Goal: Information Seeking & Learning: Understand process/instructions

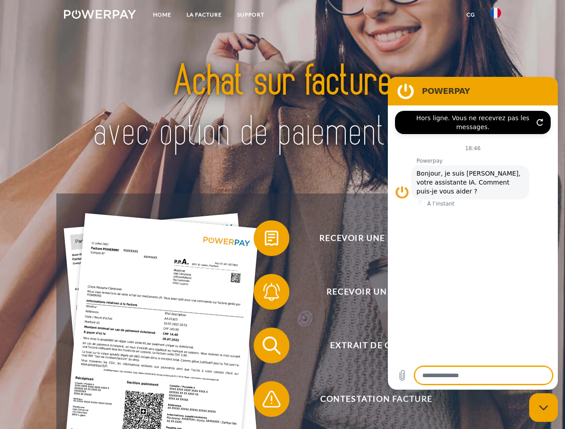
click at [100, 16] on img at bounding box center [100, 14] width 72 height 9
click at [495, 16] on img at bounding box center [495, 13] width 11 height 11
click at [470, 15] on link "CG" at bounding box center [471, 15] width 24 height 16
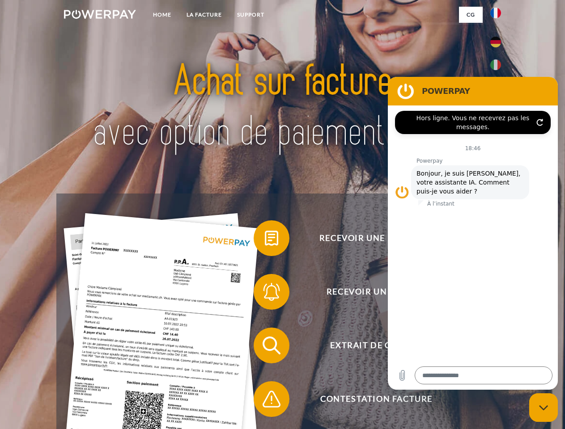
click at [265, 240] on span at bounding box center [258, 238] width 45 height 45
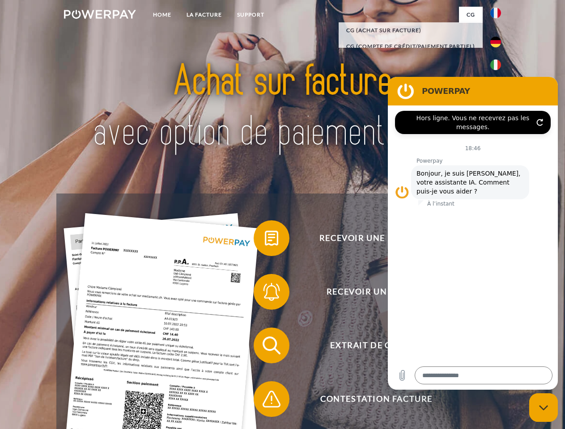
click at [265, 294] on div "Recevoir une facture ? Recevoir un rappel? Extrait de compte retour" at bounding box center [282, 373] width 452 height 358
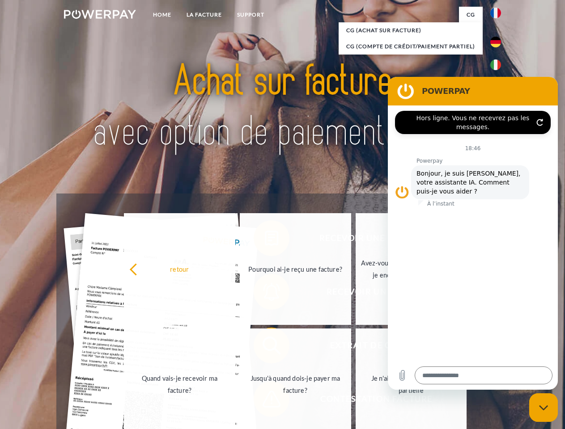
click at [265, 347] on link "Jusqu'à quand dois-je payer ma facture?" at bounding box center [295, 385] width 111 height 112
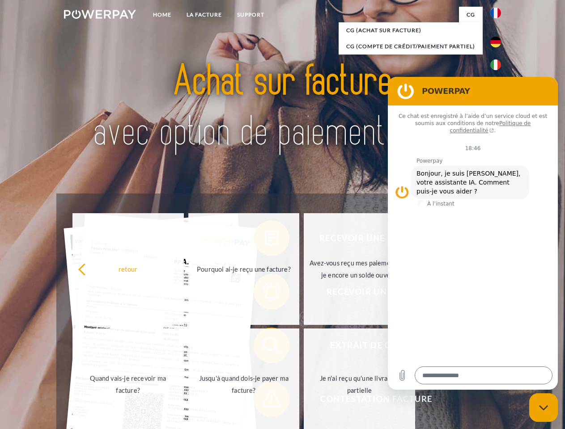
click at [265, 401] on span at bounding box center [258, 399] width 45 height 45
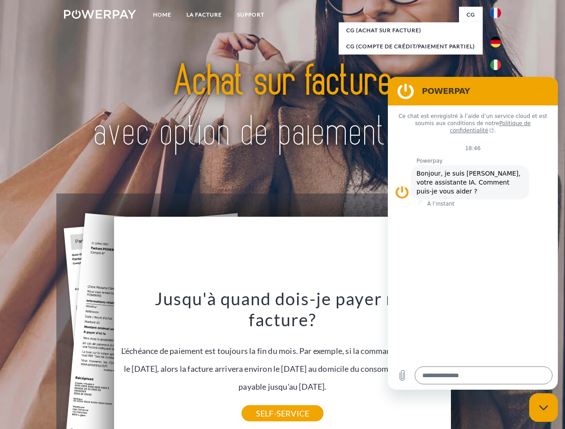
click at [543, 408] on icon "Fermer la fenêtre de messagerie" at bounding box center [543, 408] width 9 height 6
type textarea "*"
